Goal: Task Accomplishment & Management: Manage account settings

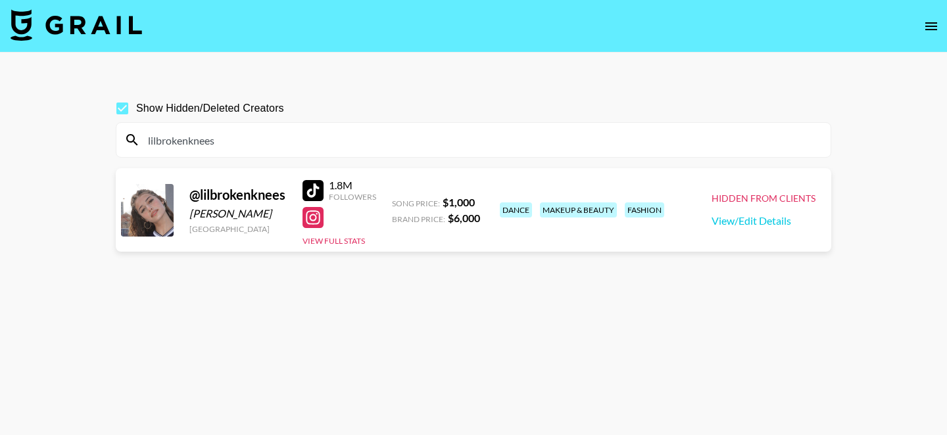
click at [928, 23] on icon "open drawer" at bounding box center [931, 26] width 12 height 8
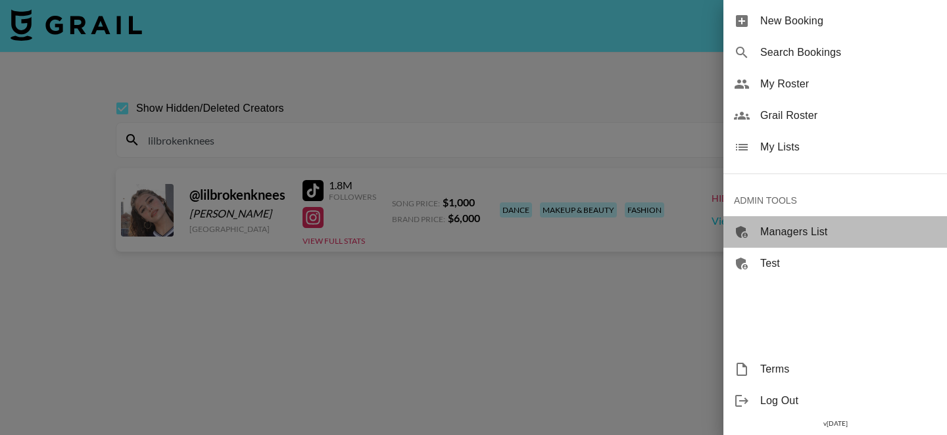
click at [814, 228] on span "Managers List" at bounding box center [848, 232] width 176 height 16
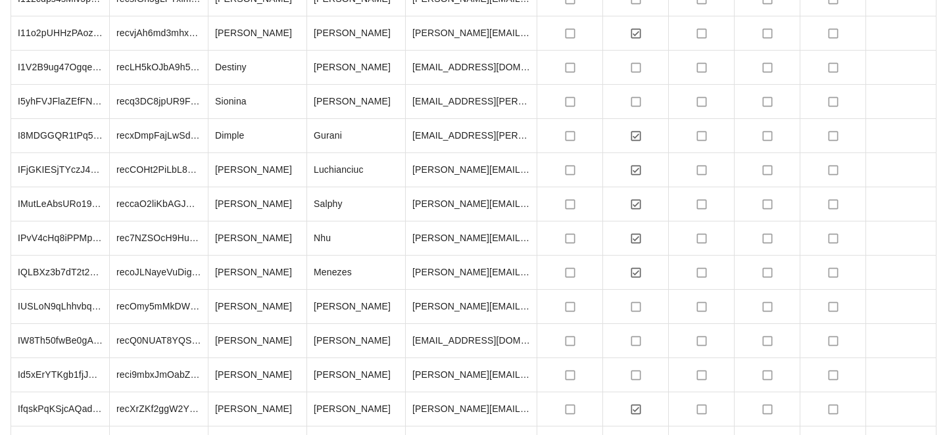
scroll to position [10281, 0]
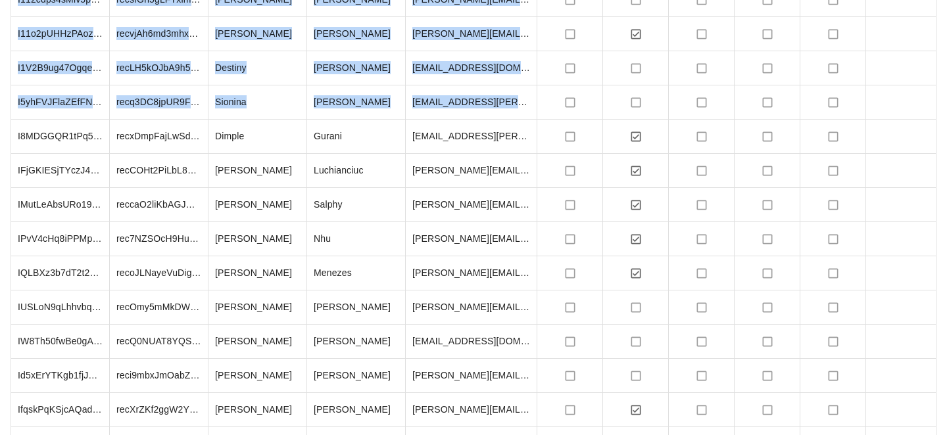
drag, startPoint x: 941, startPoint y: 268, endPoint x: 933, endPoint y: 116, distance: 151.5
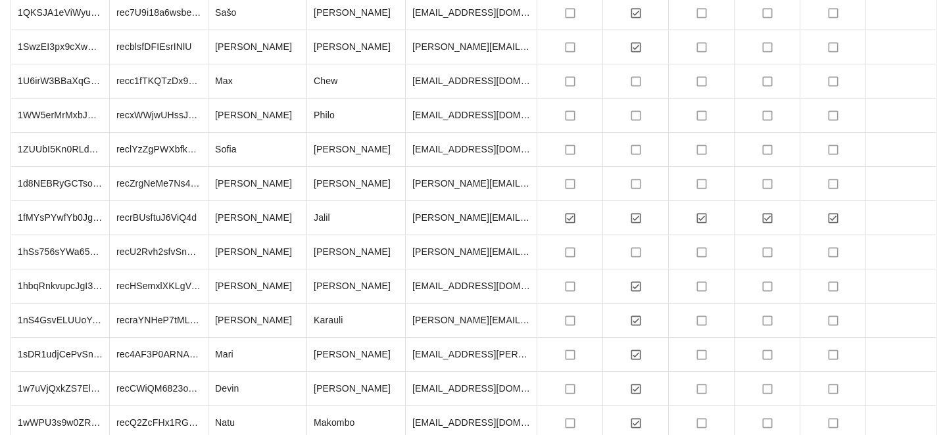
scroll to position [20699, 0]
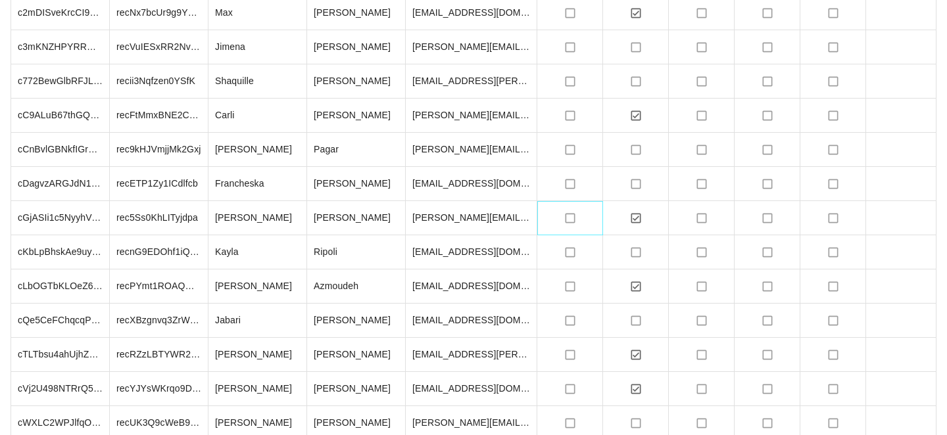
click at [574, 219] on icon at bounding box center [570, 218] width 10 height 10
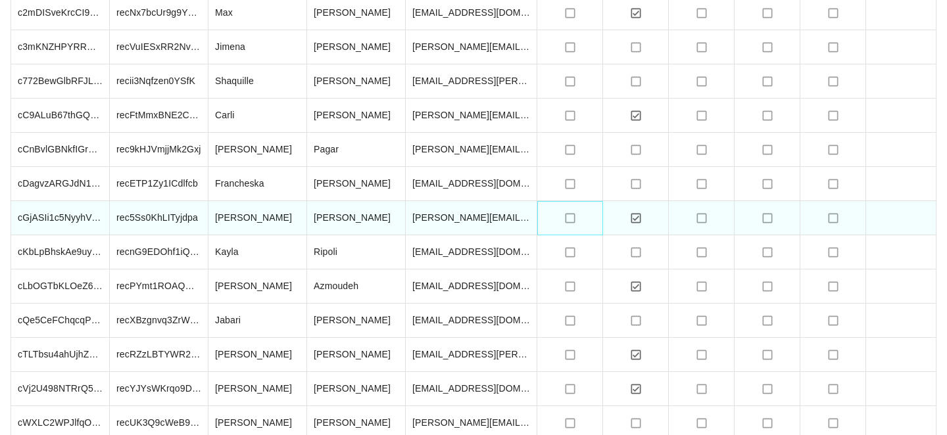
click at [570, 219] on icon "no" at bounding box center [570, 218] width 13 height 13
click at [570, 217] on icon "no" at bounding box center [570, 218] width 13 height 13
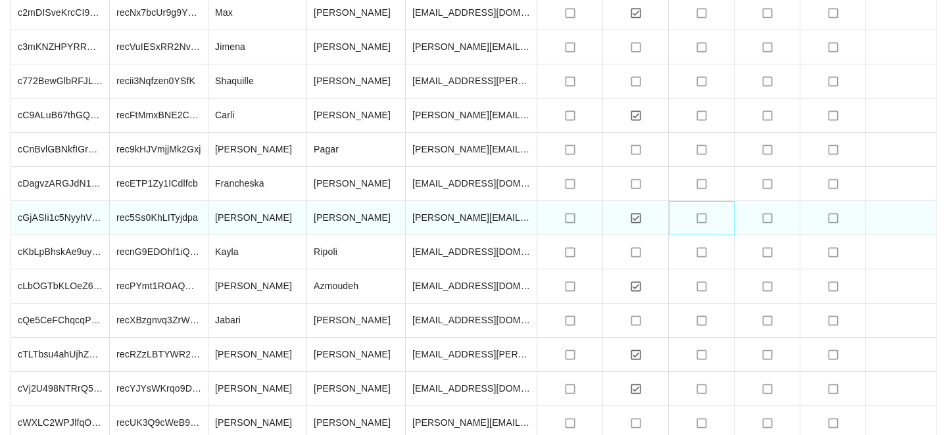
click at [704, 219] on icon "no" at bounding box center [701, 218] width 13 height 13
click at [699, 219] on icon "no" at bounding box center [701, 218] width 13 height 13
click at [699, 219] on input "checkbox" at bounding box center [701, 218] width 25 height 25
checkbox input "true"
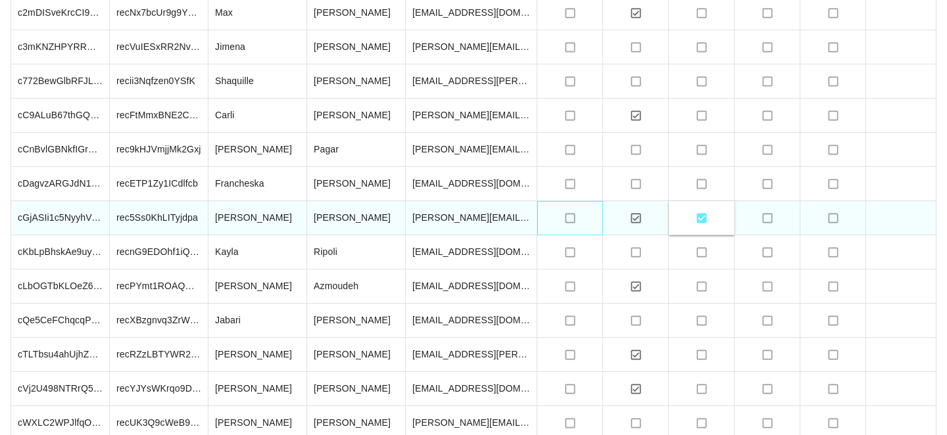
click at [567, 218] on icon "no" at bounding box center [570, 218] width 13 height 13
click at [572, 217] on input "checkbox" at bounding box center [570, 218] width 25 height 25
checkbox input "true"
click at [766, 220] on icon "no" at bounding box center [767, 218] width 13 height 13
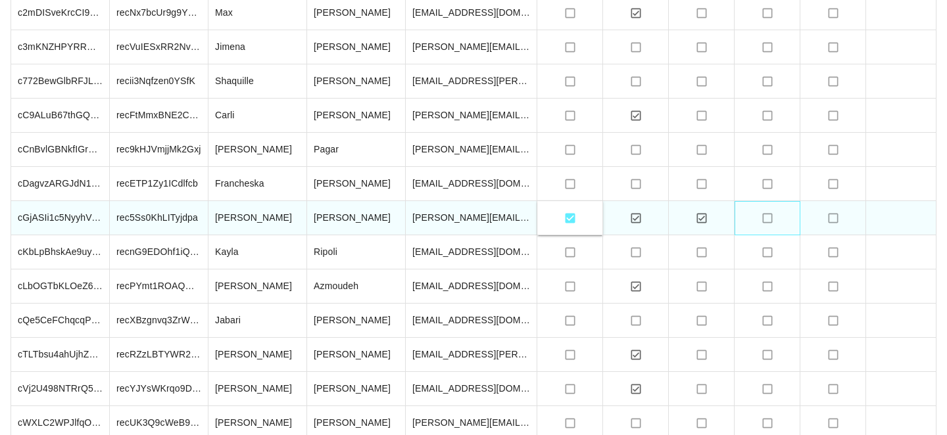
click at [766, 220] on icon "no" at bounding box center [767, 218] width 13 height 13
click at [766, 218] on input "checkbox" at bounding box center [767, 218] width 25 height 25
checkbox input "true"
click at [831, 218] on icon "no" at bounding box center [833, 218] width 13 height 13
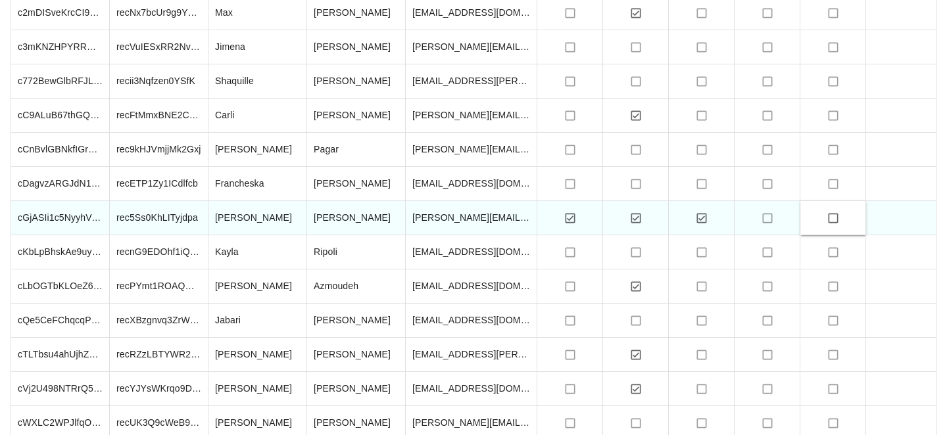
click at [831, 218] on input "checkbox" at bounding box center [833, 218] width 25 height 25
checkbox input "true"
